Goal: Task Accomplishment & Management: Use online tool/utility

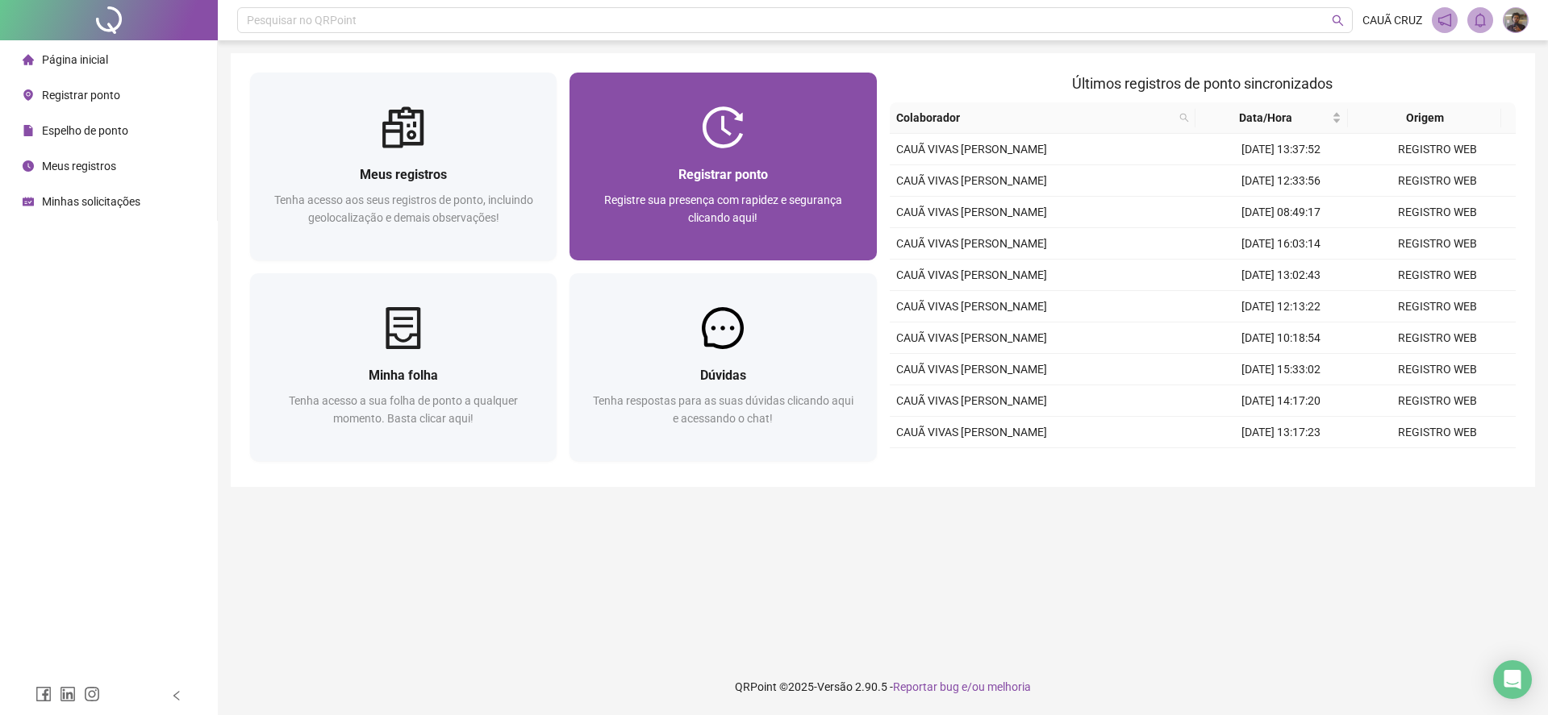
click at [809, 118] on div at bounding box center [722, 127] width 306 height 42
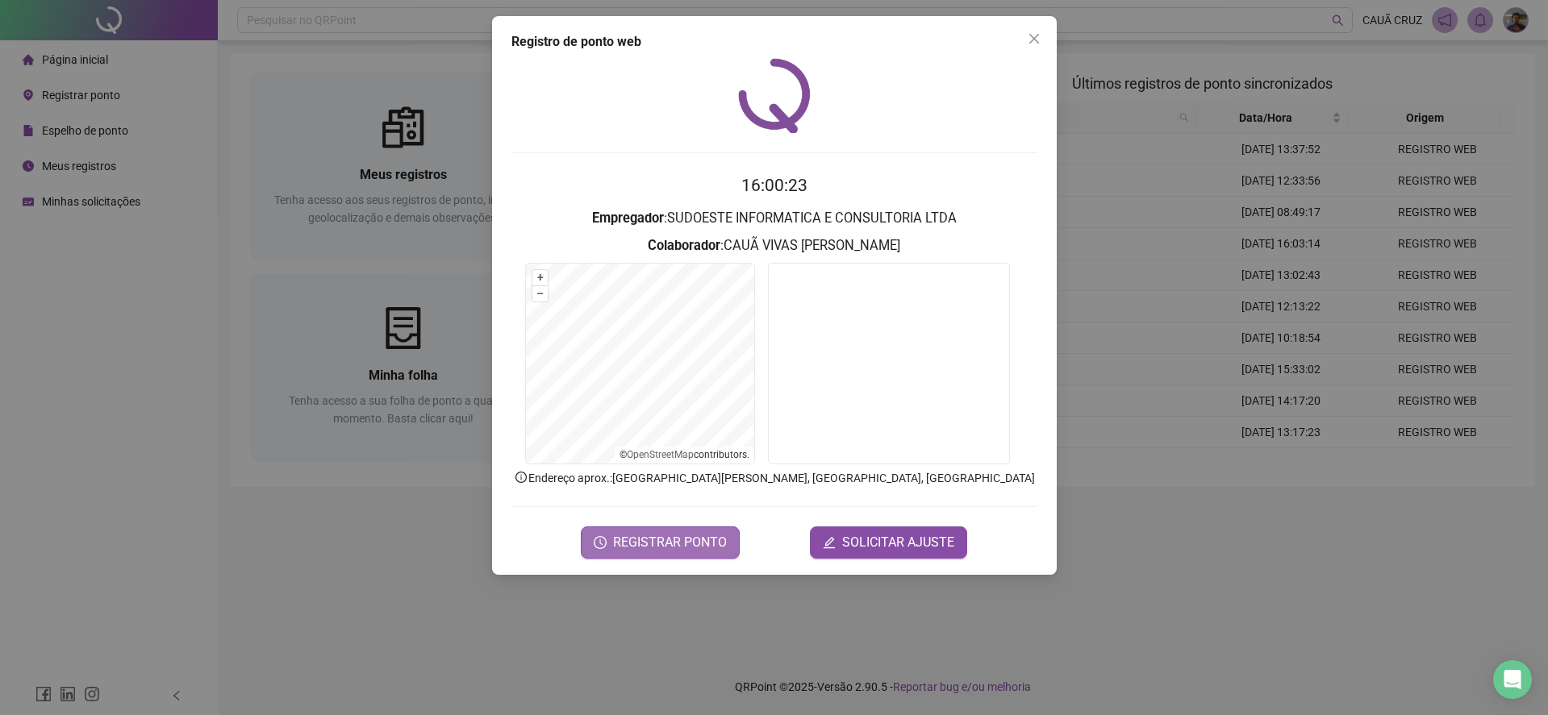
click at [679, 552] on span "REGISTRAR PONTO" at bounding box center [670, 542] width 114 height 19
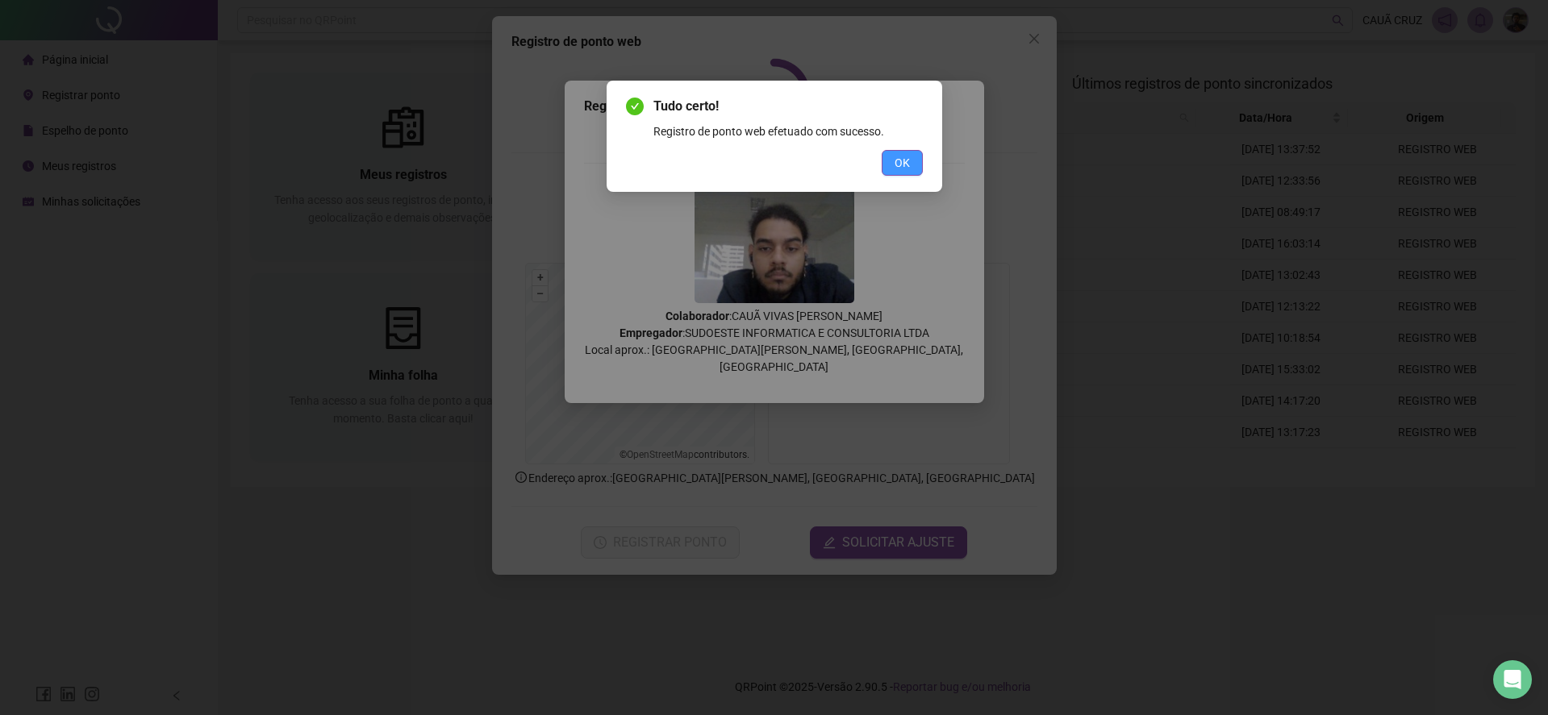
click at [889, 172] on button "OK" at bounding box center [901, 163] width 41 height 26
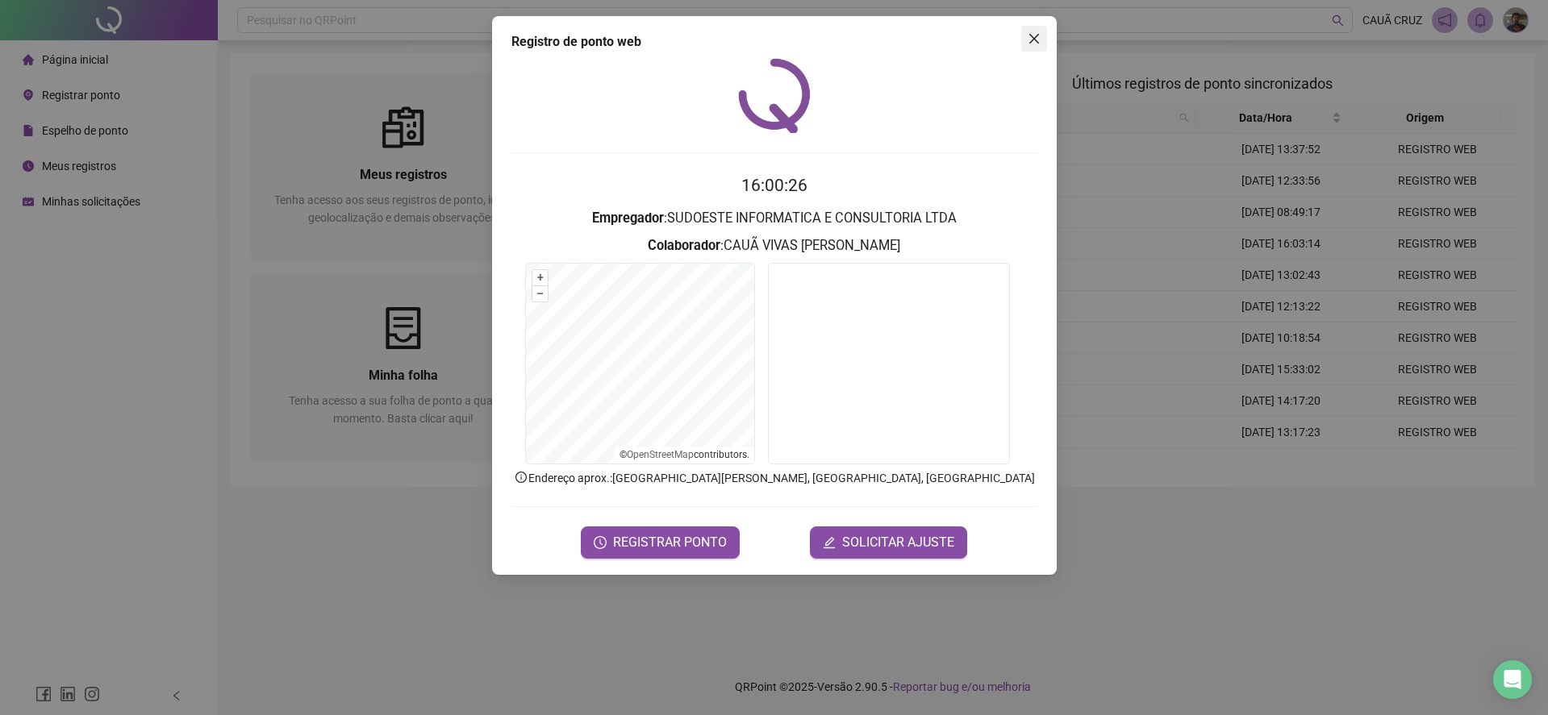
click at [1027, 32] on icon "close" at bounding box center [1033, 38] width 13 height 13
